Goal: Communication & Community: Answer question/provide support

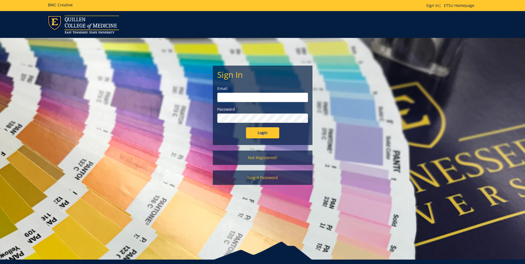
click at [268, 99] on input "email" at bounding box center [262, 97] width 91 height 9
type input "[EMAIL_ADDRESS][DOMAIN_NAME]"
click at [246, 127] on input "Login" at bounding box center [262, 132] width 33 height 11
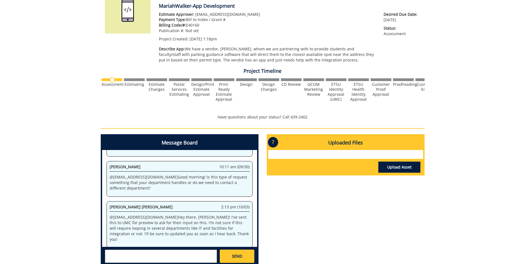
scroll to position [111, 0]
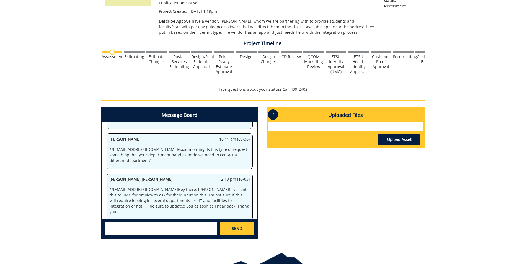
click at [128, 226] on textarea at bounding box center [161, 228] width 112 height 13
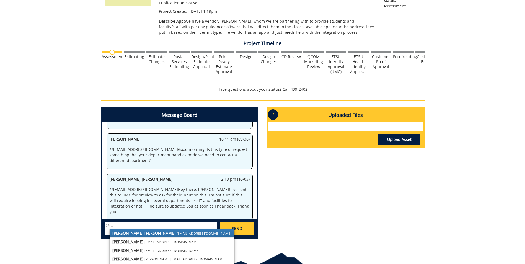
click at [131, 232] on strong "[PERSON_NAME] [PERSON_NAME]" at bounding box center [143, 233] width 63 height 5
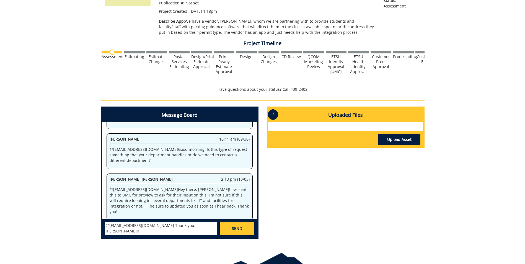
type textarea "@[EMAIL_ADDRESS][DOMAIN_NAME] Thank you, [PERSON_NAME]!!"
click at [246, 227] on link "SEND" at bounding box center [237, 228] width 34 height 13
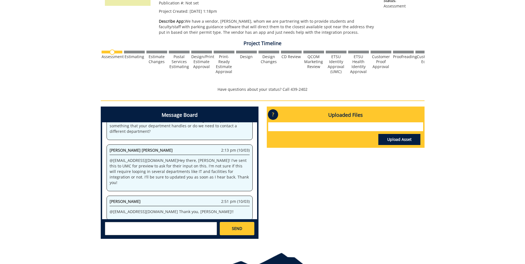
click at [403, 190] on div "Message Board System 1:18 pm (09/11) Welcome to the Project Messenger. All mess…" at bounding box center [263, 175] width 332 height 137
